Goal: Navigation & Orientation: Find specific page/section

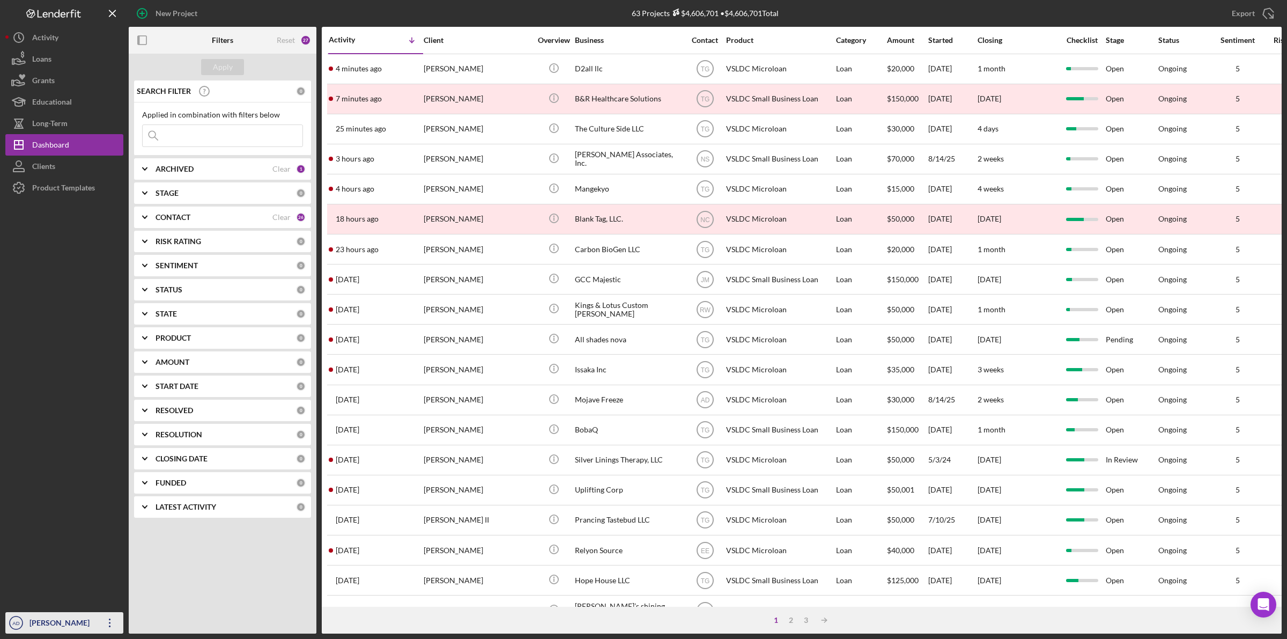
click at [54, 625] on div "[PERSON_NAME]" at bounding box center [62, 624] width 70 height 24
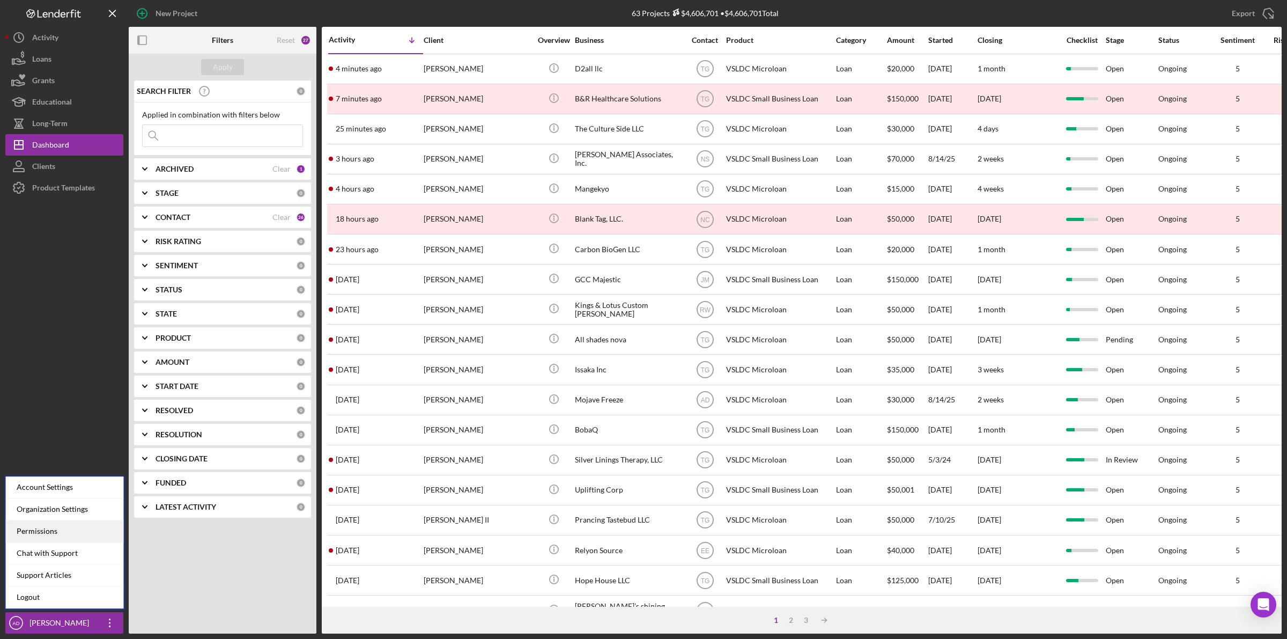
click at [55, 532] on div "Permissions" at bounding box center [65, 531] width 118 height 22
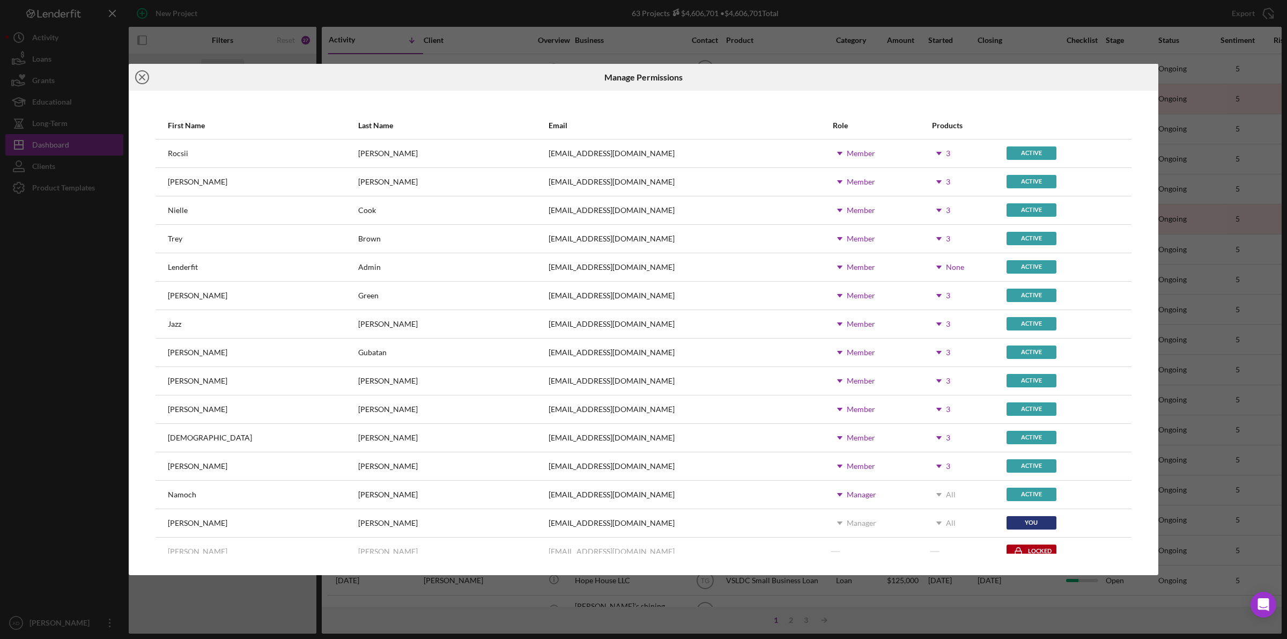
click at [144, 78] on icon "Icon/Close" at bounding box center [142, 77] width 27 height 27
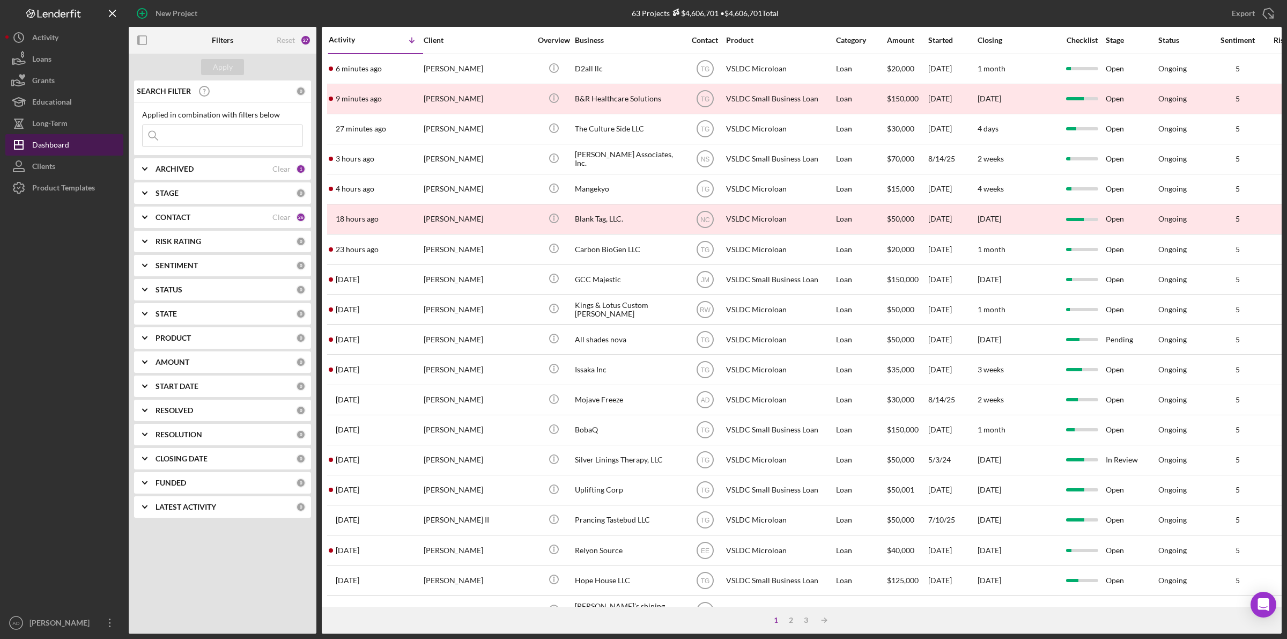
click at [62, 138] on div "Dashboard" at bounding box center [50, 146] width 37 height 24
